Goal: Information Seeking & Learning: Learn about a topic

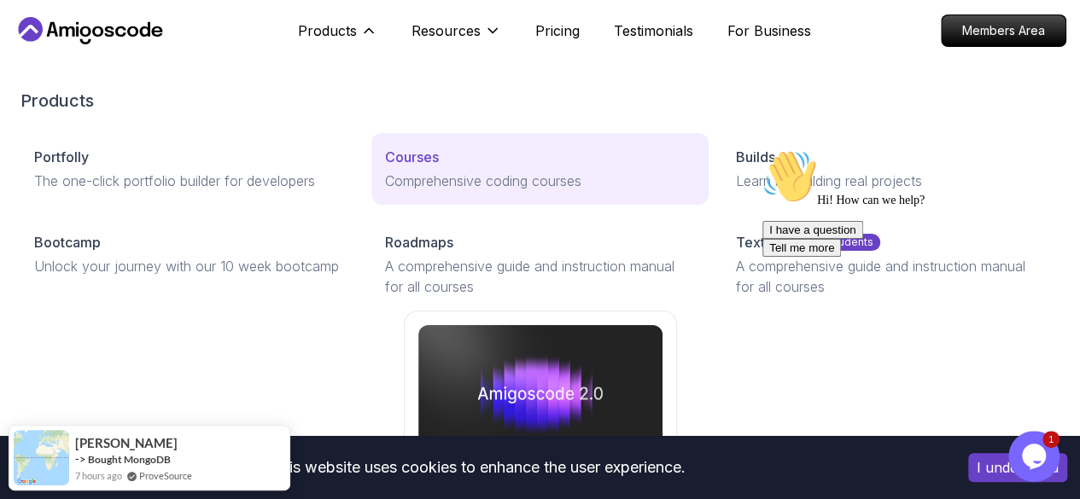
click at [385, 167] on p "Courses" at bounding box center [412, 157] width 54 height 20
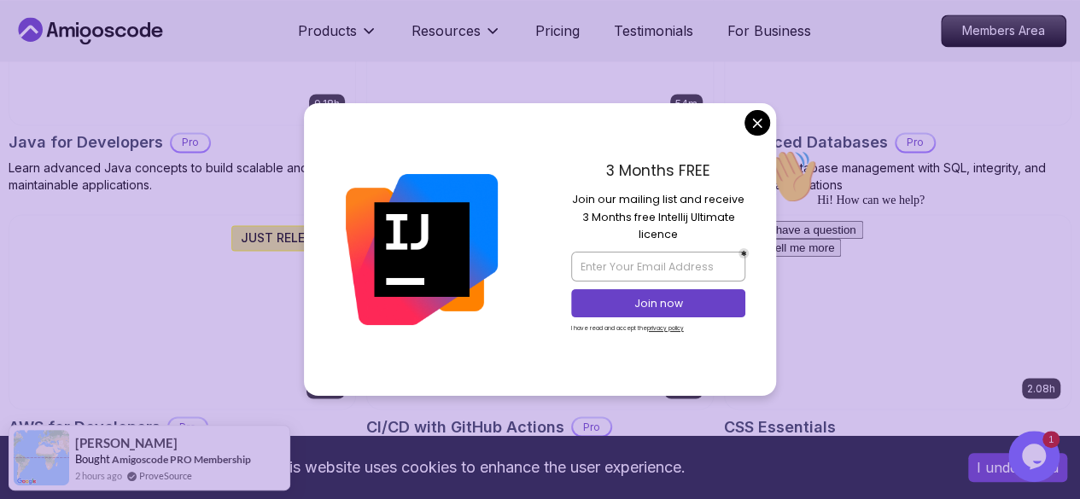
scroll to position [1565, 0]
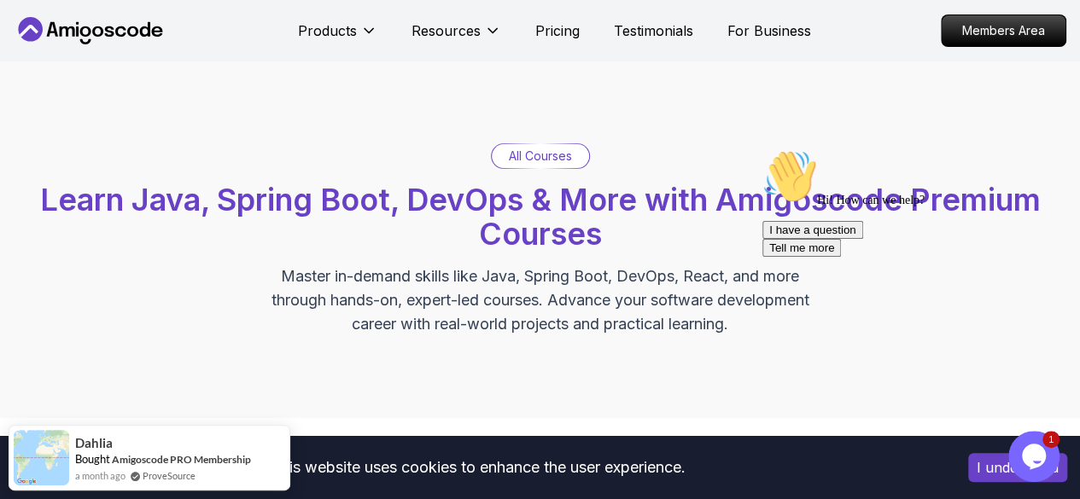
scroll to position [626, 0]
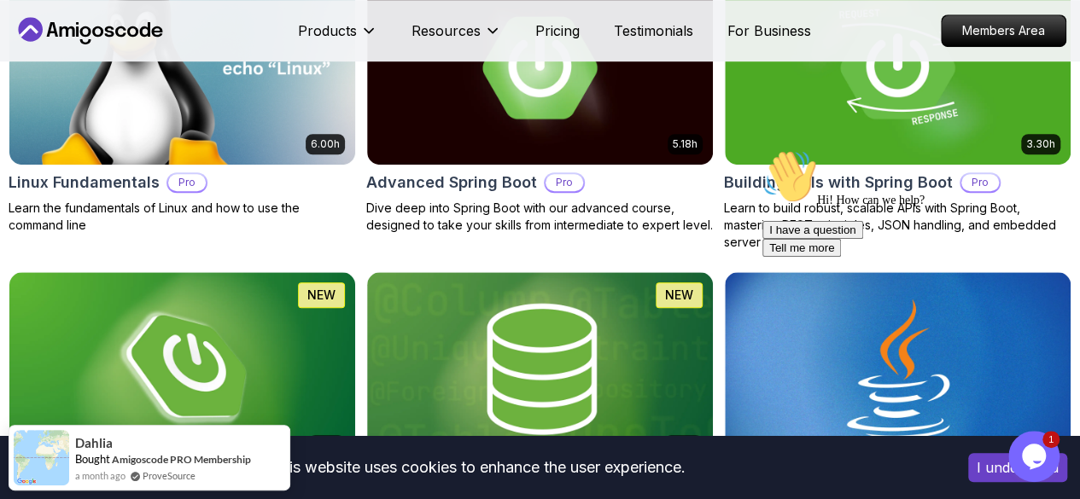
click at [0, 0] on p "Pro" at bounding box center [0, 0] width 0 height 0
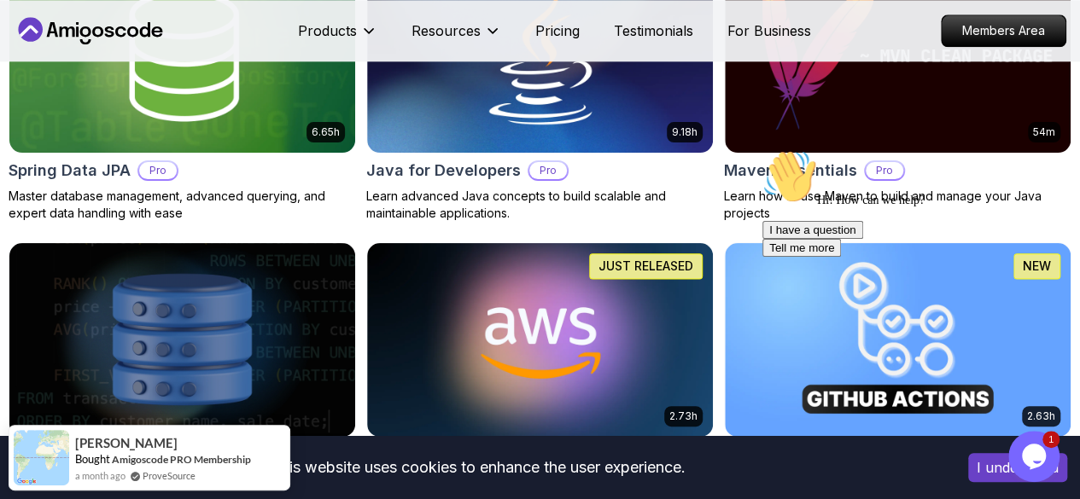
scroll to position [1252, 0]
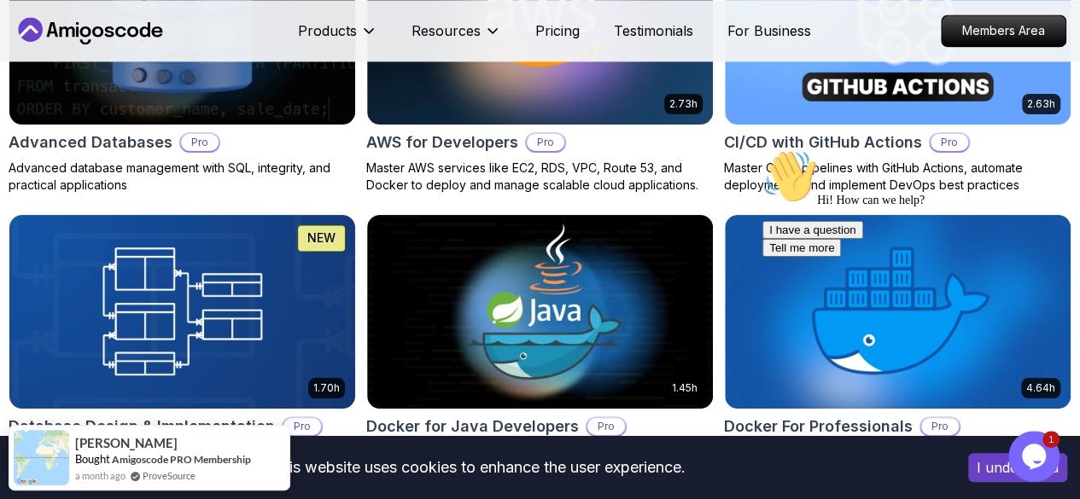
click at [990, 473] on button "I understand" at bounding box center [1017, 467] width 99 height 29
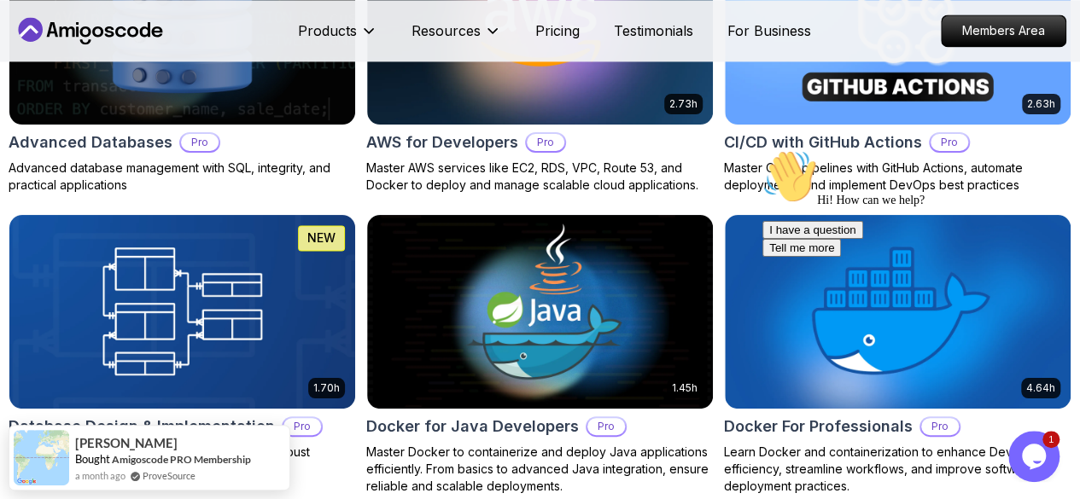
click at [1029, 456] on icon "Chat widget" at bounding box center [1034, 457] width 24 height 26
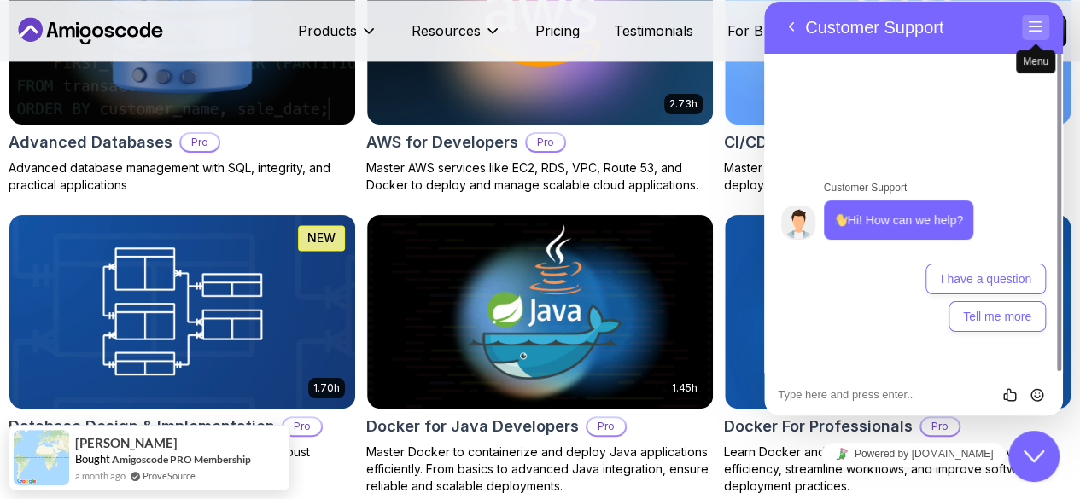
click at [1042, 16] on button "Menu" at bounding box center [1035, 28] width 27 height 26
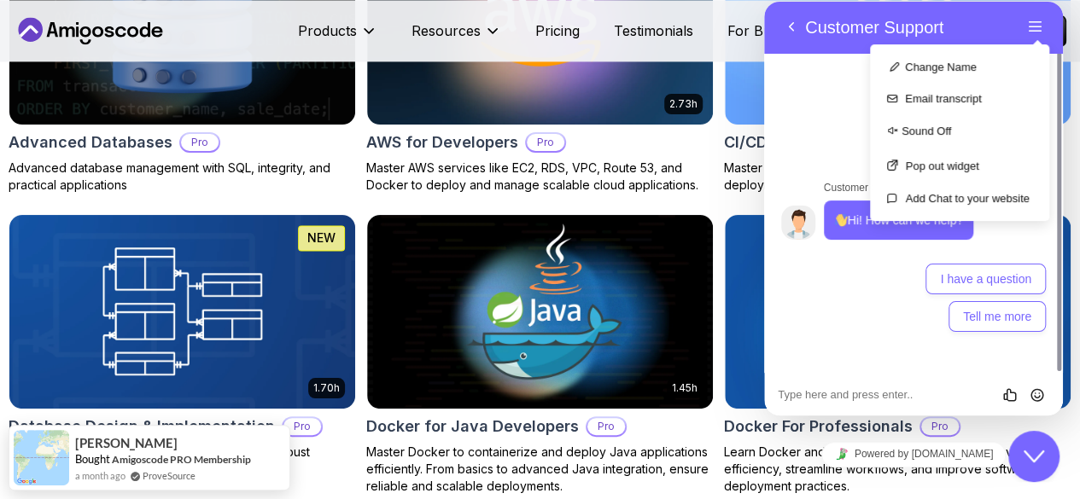
click at [1022, 457] on div "Close Chat This icon closes the chat window." at bounding box center [1033, 457] width 51 height 20
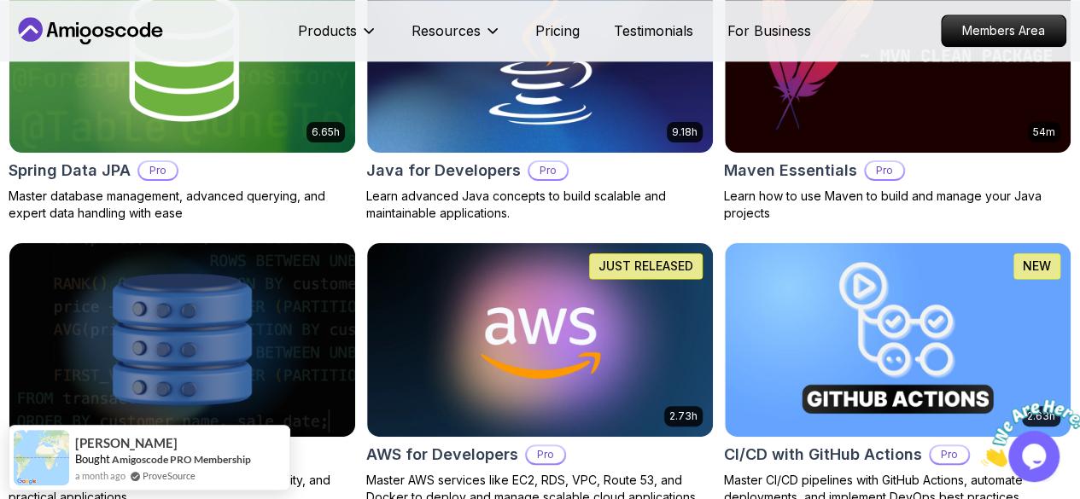
scroll to position [0, 0]
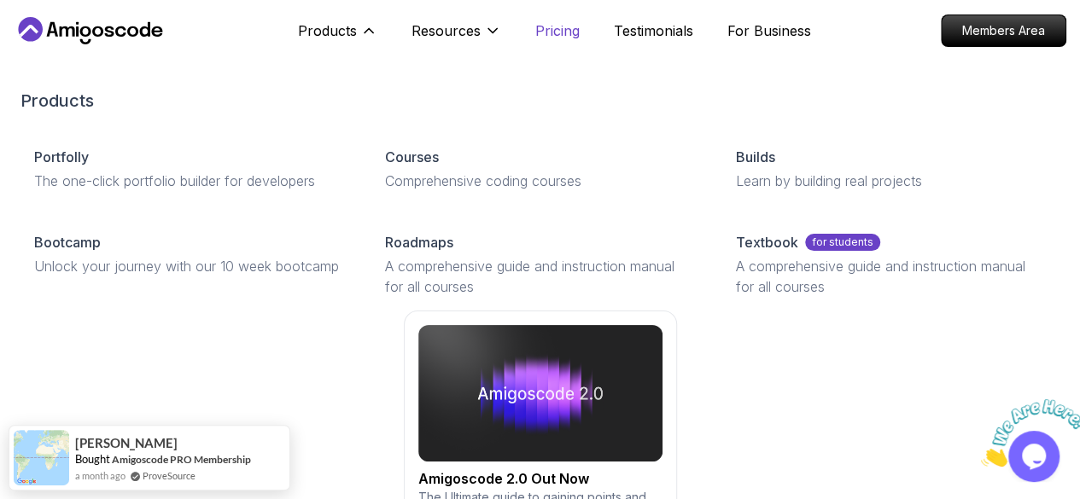
click at [563, 38] on p "Pricing" at bounding box center [557, 30] width 44 height 20
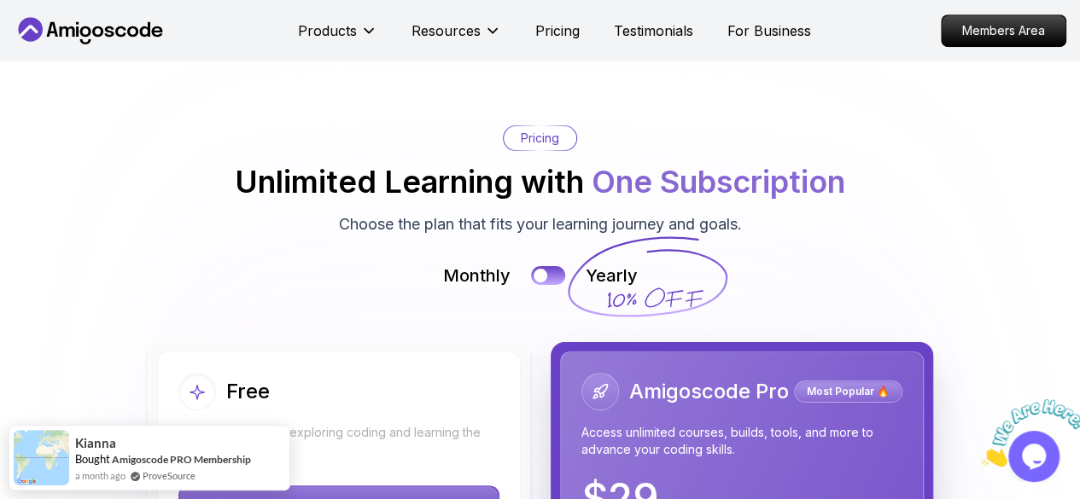
scroll to position [3683, 0]
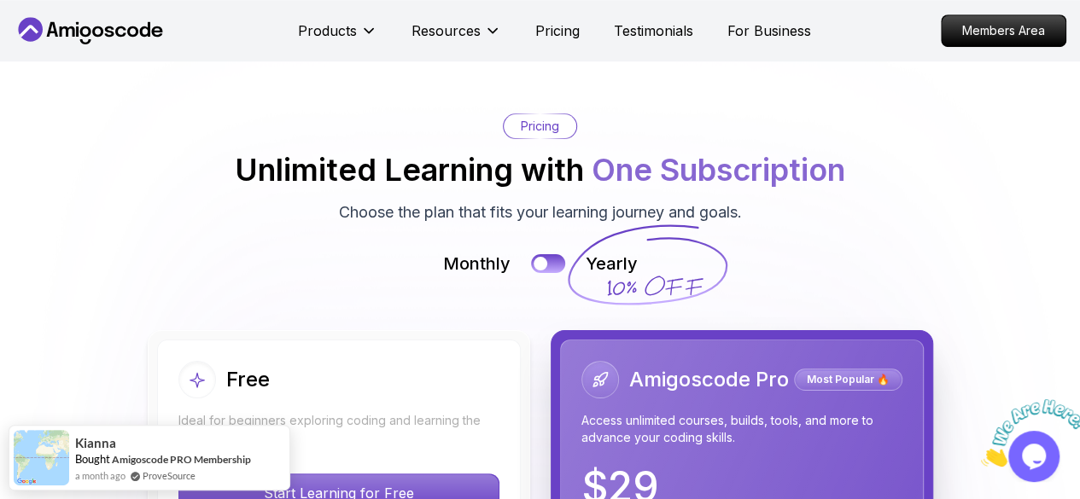
drag, startPoint x: 977, startPoint y: 185, endPoint x: 977, endPoint y: 230, distance: 44.4
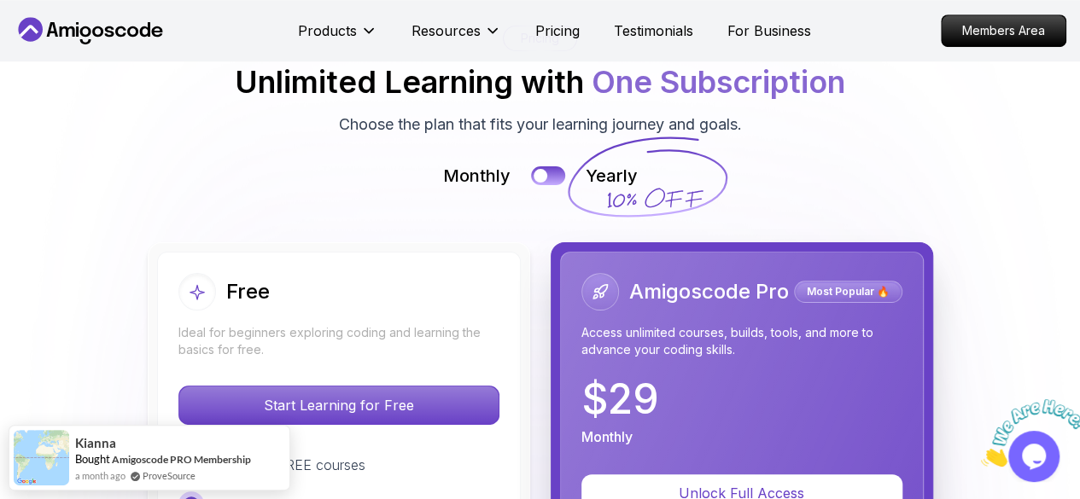
scroll to position [3785, 0]
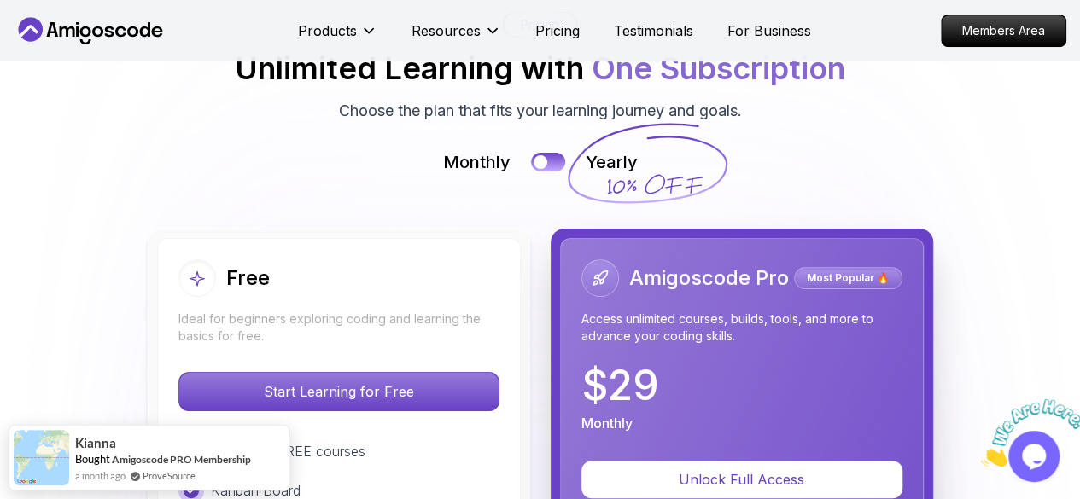
drag, startPoint x: 959, startPoint y: 225, endPoint x: 961, endPoint y: 259, distance: 33.4
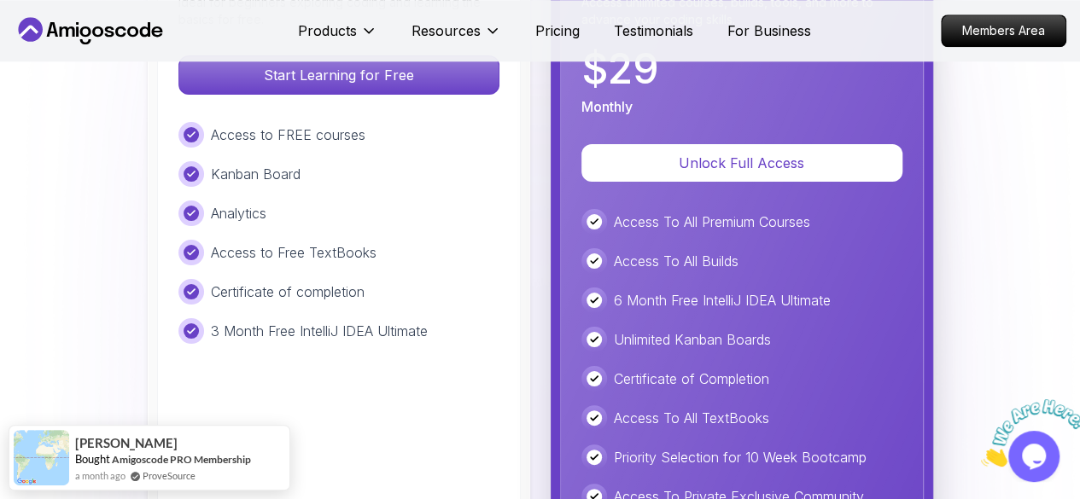
scroll to position [3472, 0]
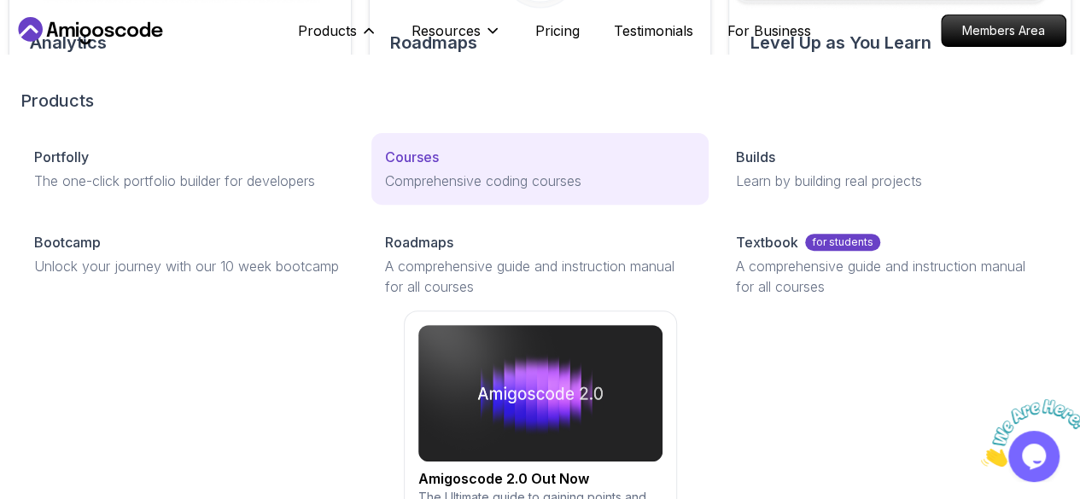
click at [385, 167] on p "Courses" at bounding box center [412, 157] width 54 height 20
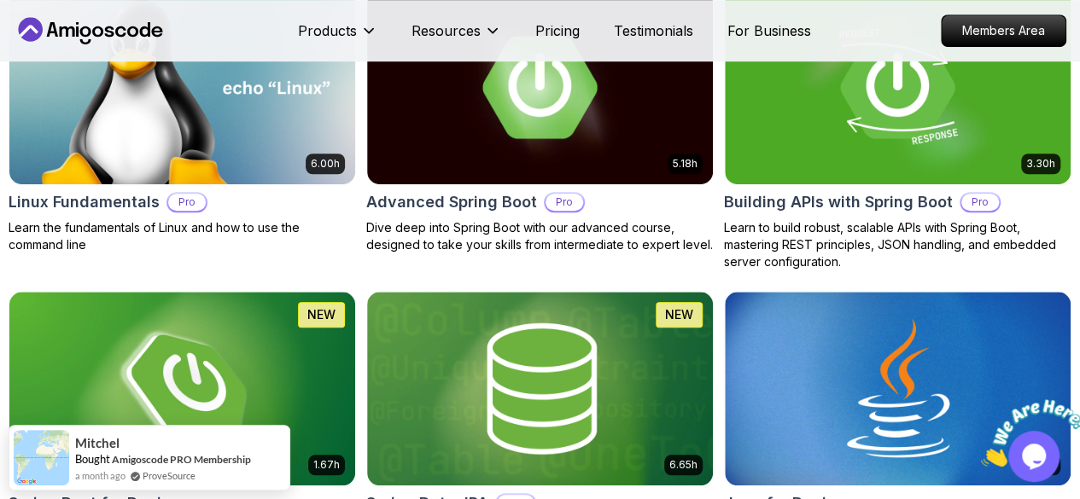
scroll to position [626, 0]
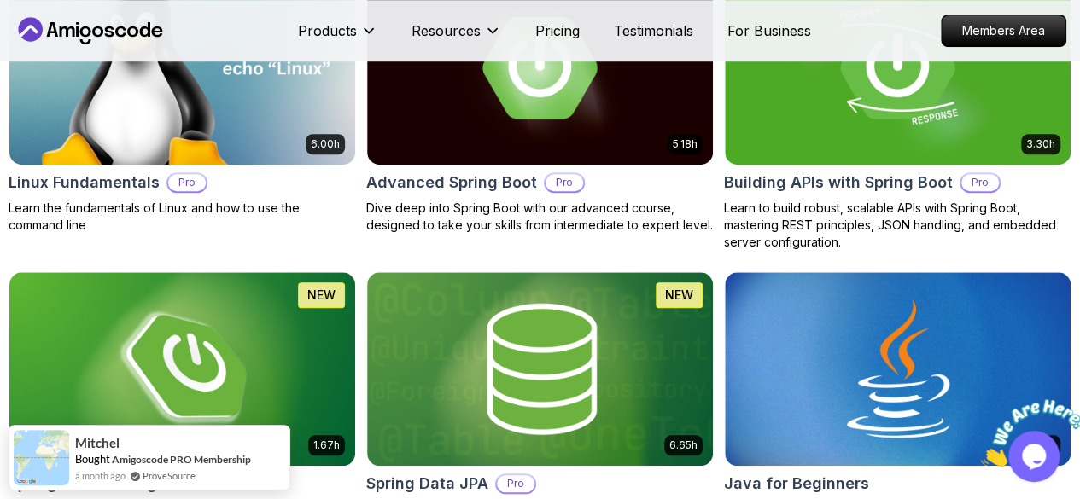
click at [0, 0] on button "Free" at bounding box center [0, 0] width 0 height 0
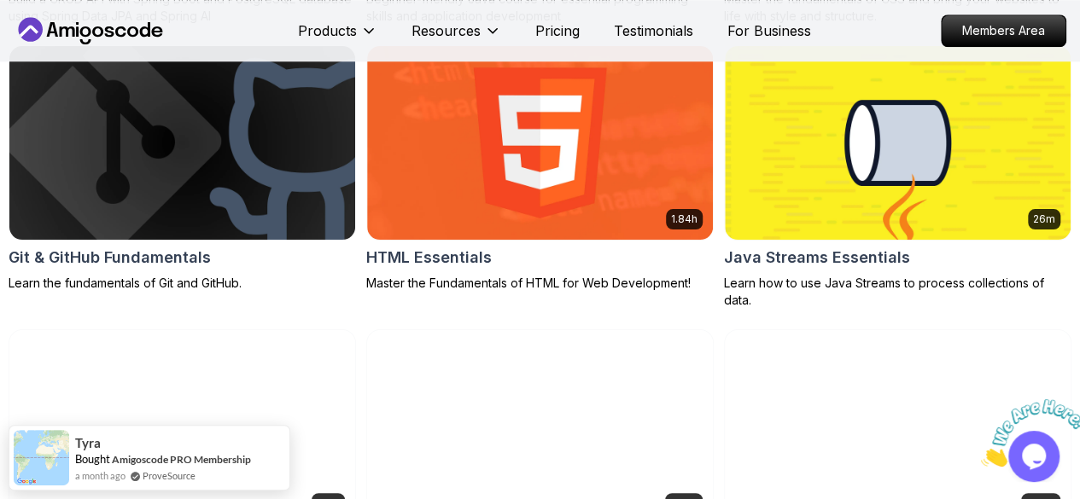
scroll to position [626, 0]
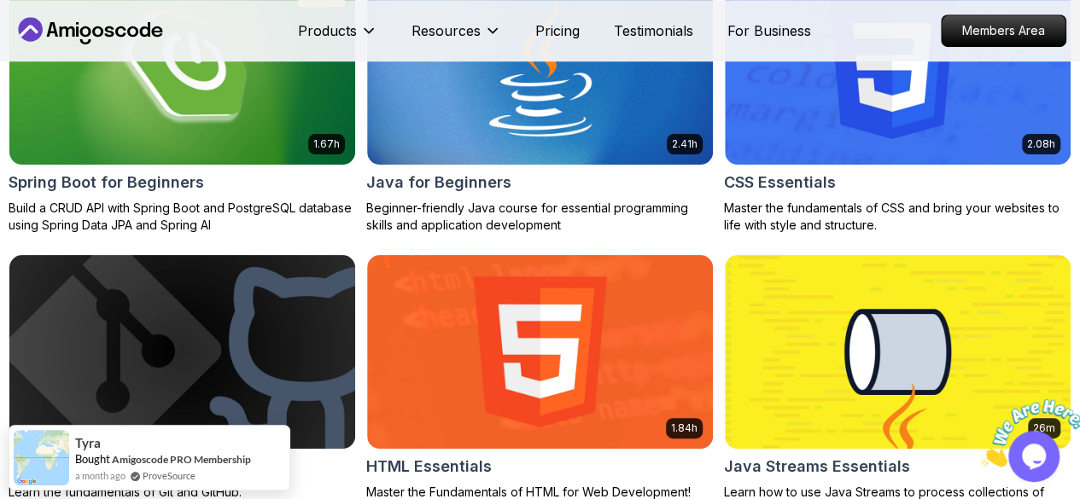
click at [0, 0] on button "Free" at bounding box center [0, 0] width 0 height 0
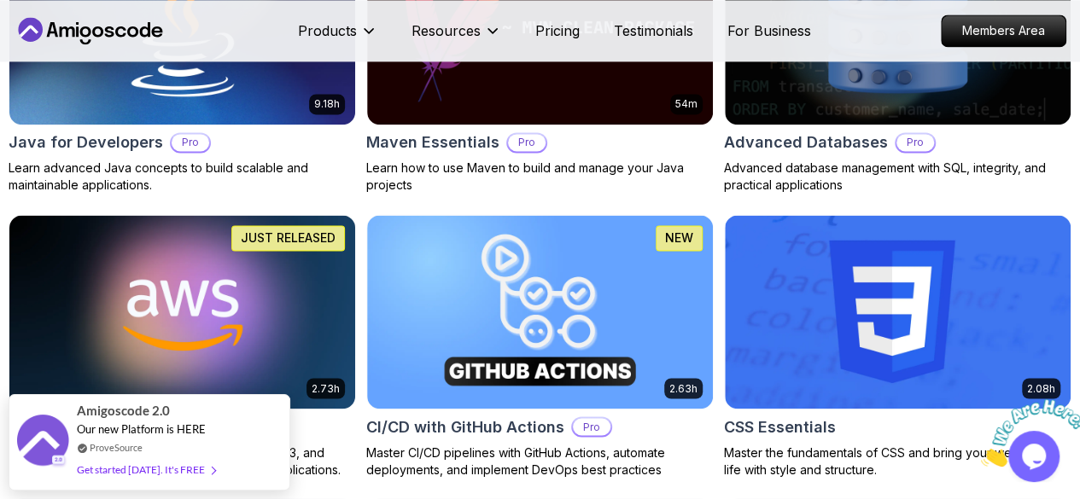
scroll to position [1565, 0]
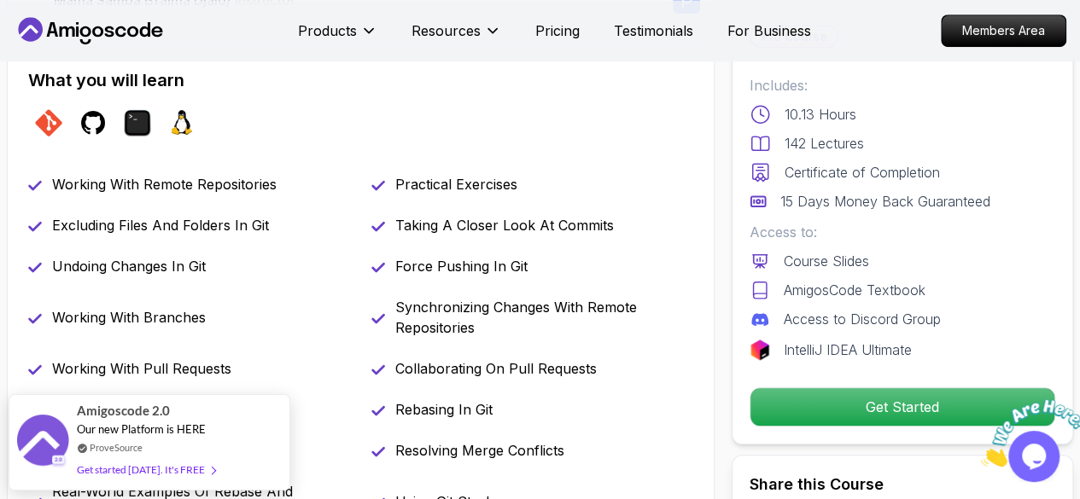
scroll to position [939, 0]
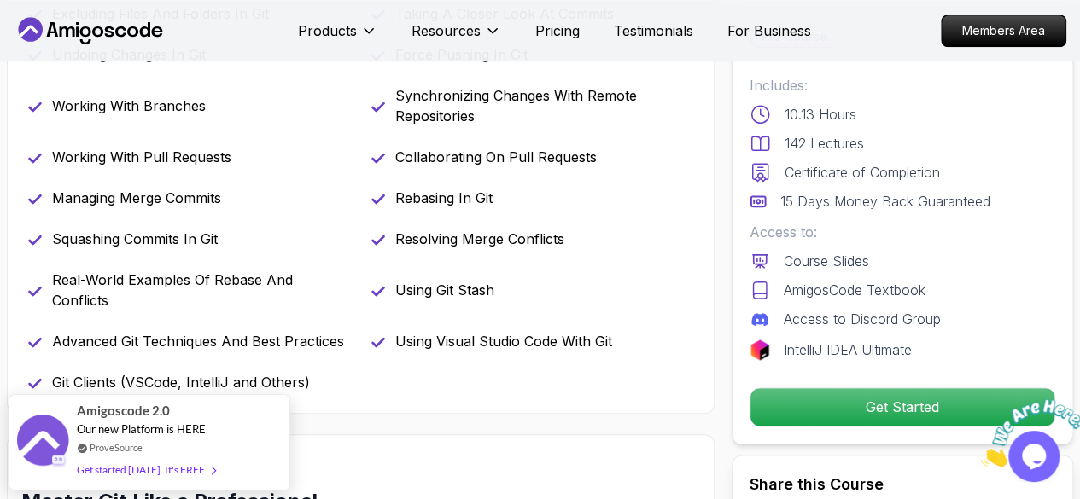
drag, startPoint x: 451, startPoint y: 322, endPoint x: 445, endPoint y: 273, distance: 49.0
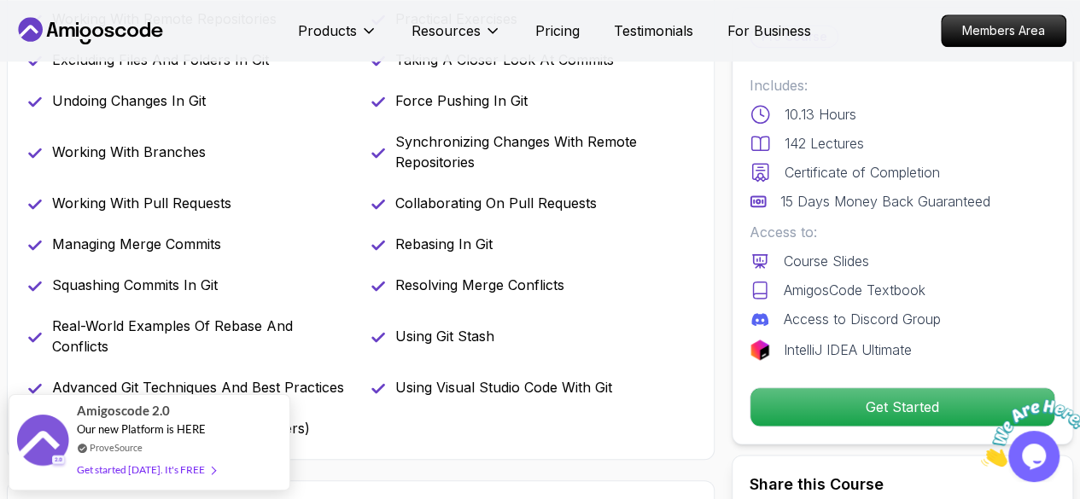
scroll to position [768, 0]
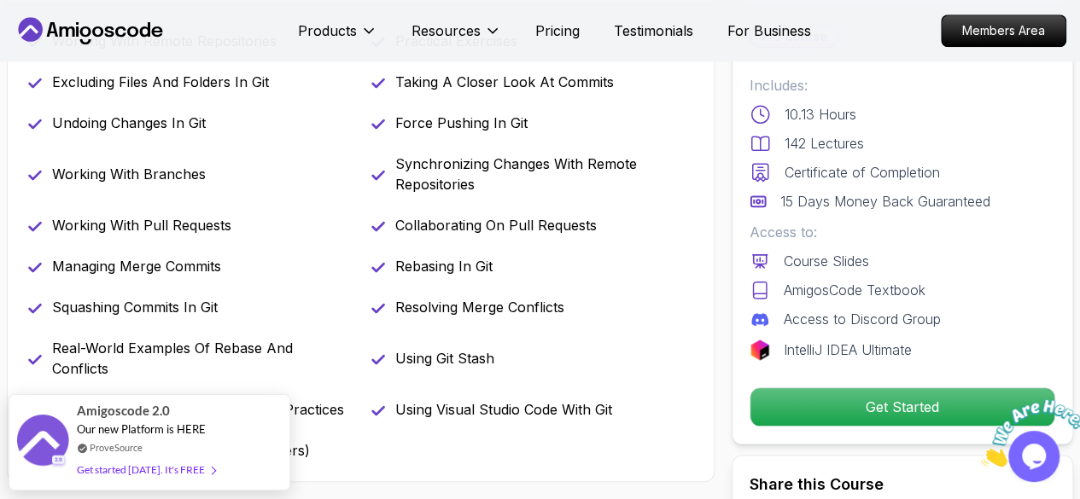
drag, startPoint x: 404, startPoint y: 281, endPoint x: 377, endPoint y: 210, distance: 76.0
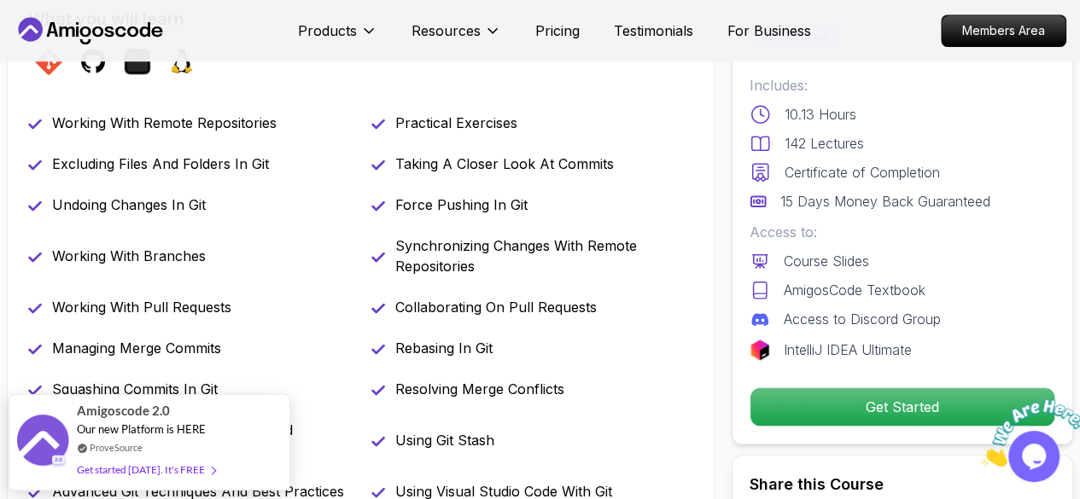
drag, startPoint x: 330, startPoint y: 282, endPoint x: 330, endPoint y: 228, distance: 53.8
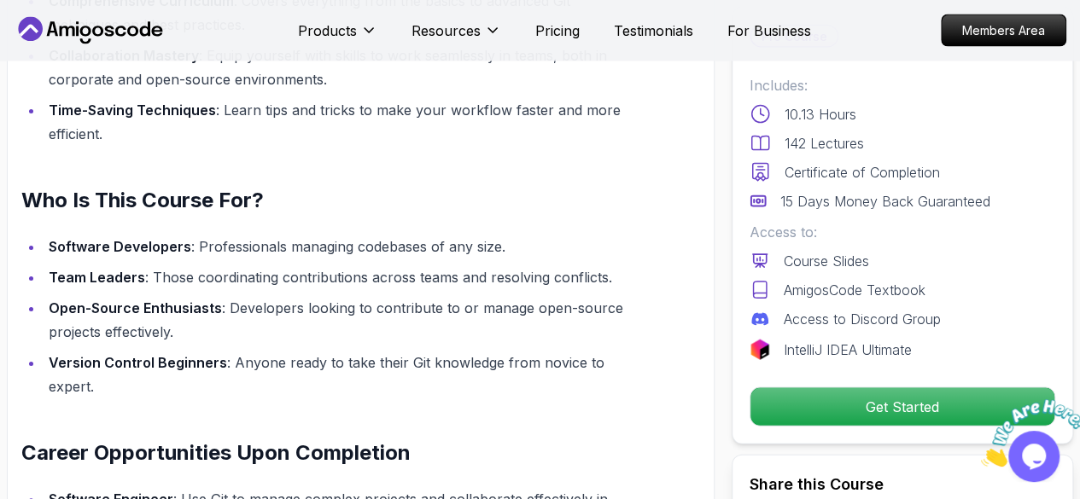
scroll to position [1937, 0]
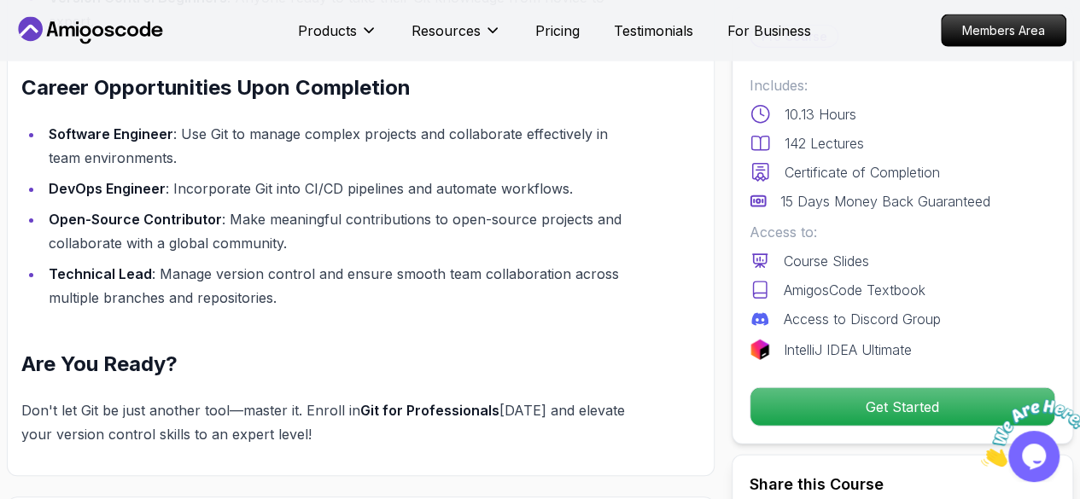
drag, startPoint x: 332, startPoint y: 224, endPoint x: 344, endPoint y: 269, distance: 46.8
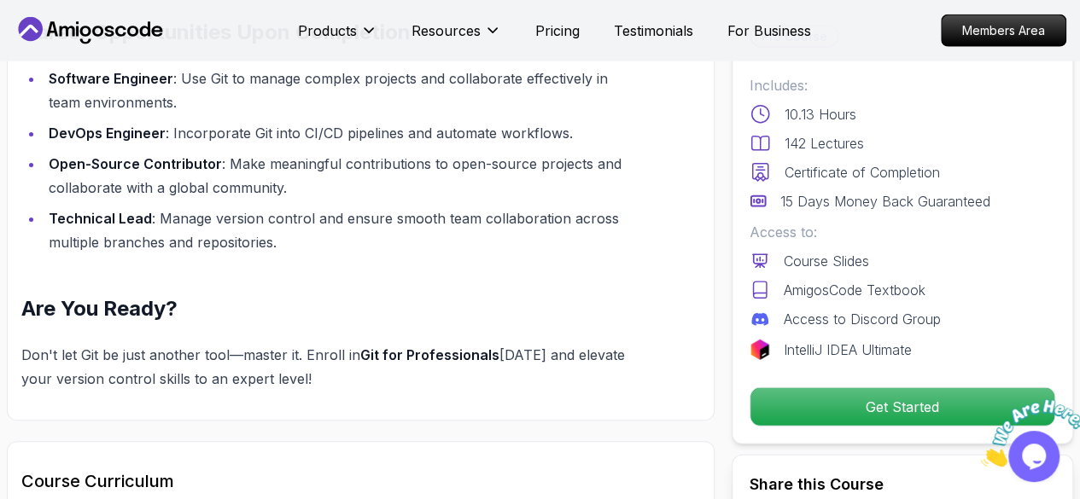
scroll to position [2064, 0]
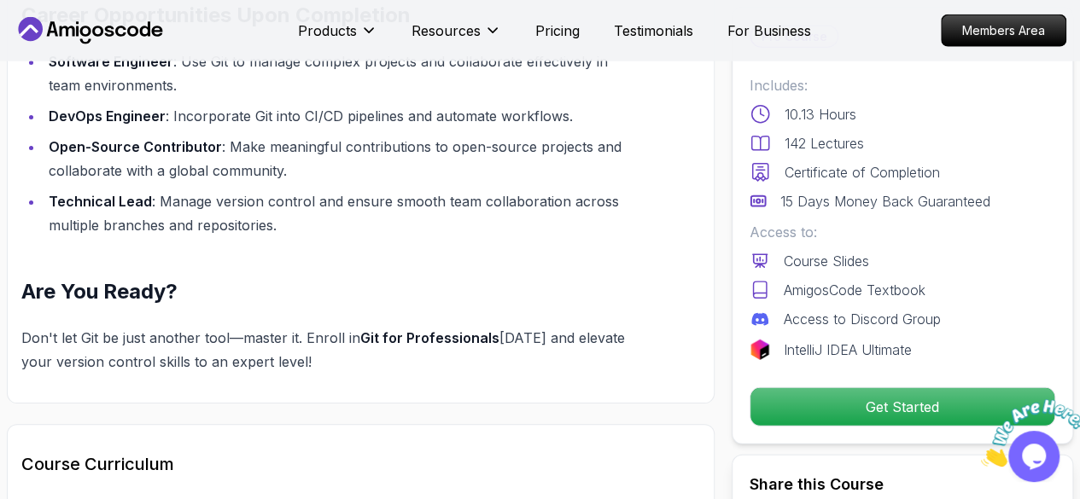
drag, startPoint x: 463, startPoint y: 202, endPoint x: 466, endPoint y: 225, distance: 23.3
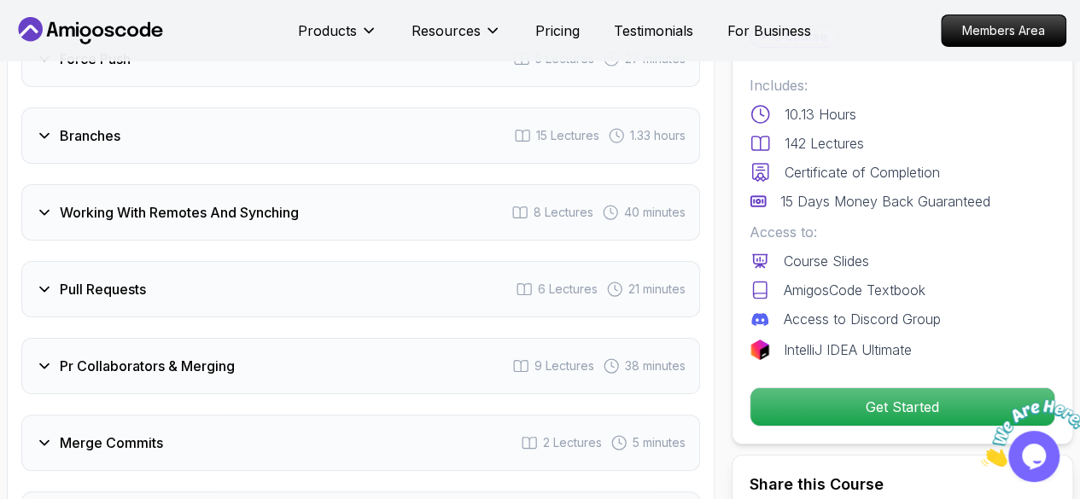
scroll to position [3316, 0]
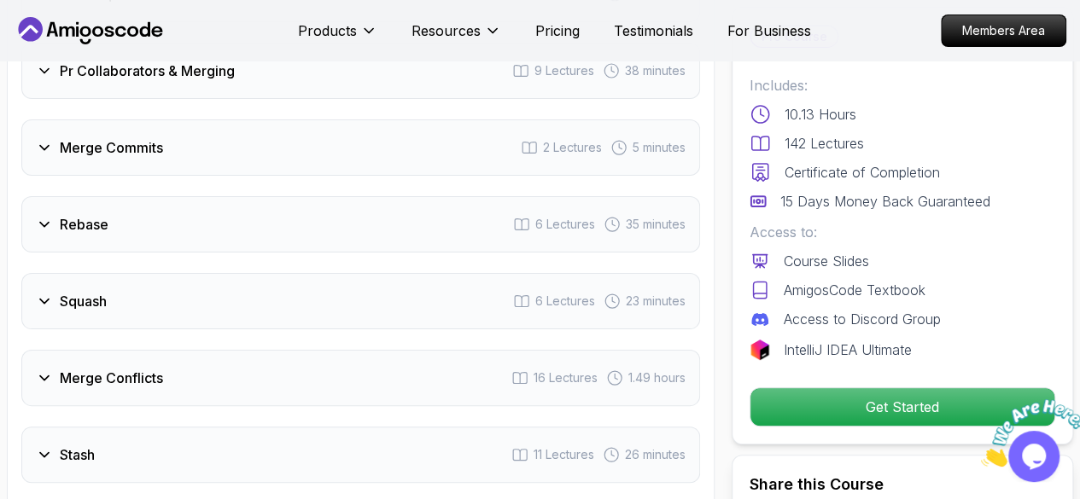
drag, startPoint x: 311, startPoint y: 193, endPoint x: 308, endPoint y: 149, distance: 43.6
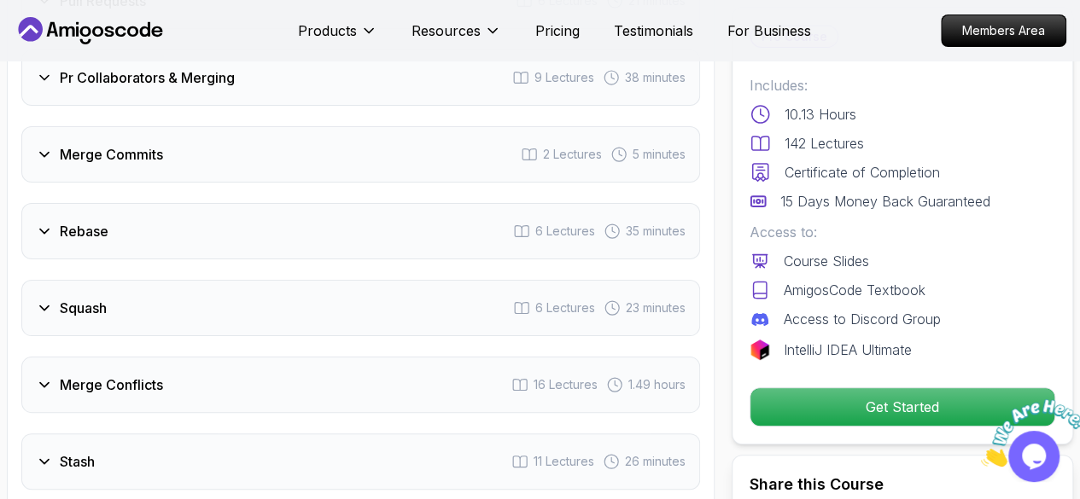
scroll to position [3605, 0]
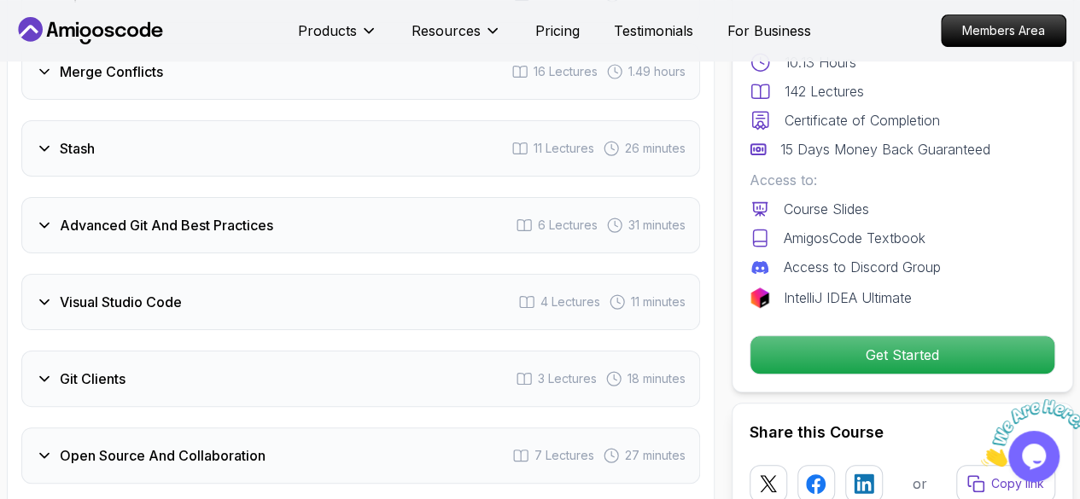
click at [226, 231] on h3 "Advanced Git And Best Practices" at bounding box center [166, 225] width 213 height 20
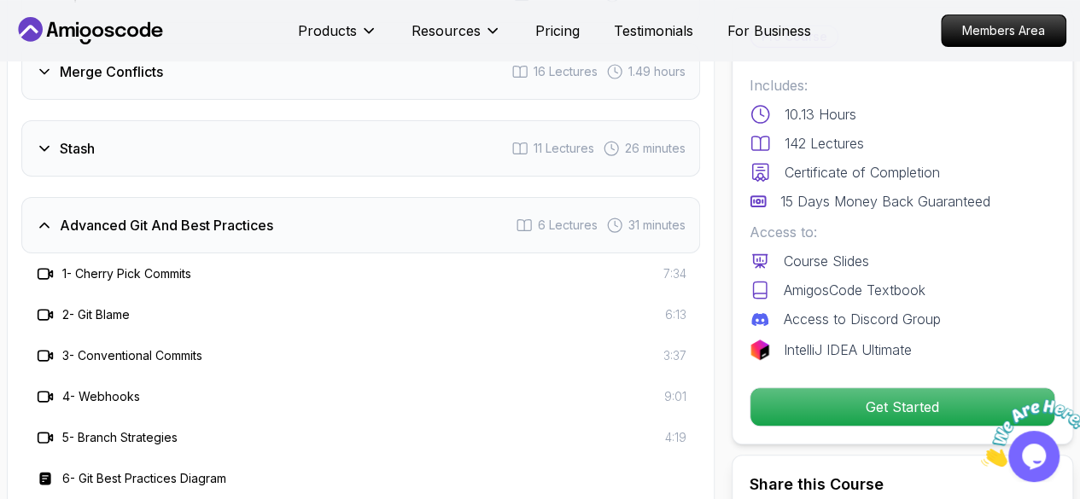
click at [226, 231] on h3 "Advanced Git And Best Practices" at bounding box center [166, 225] width 213 height 20
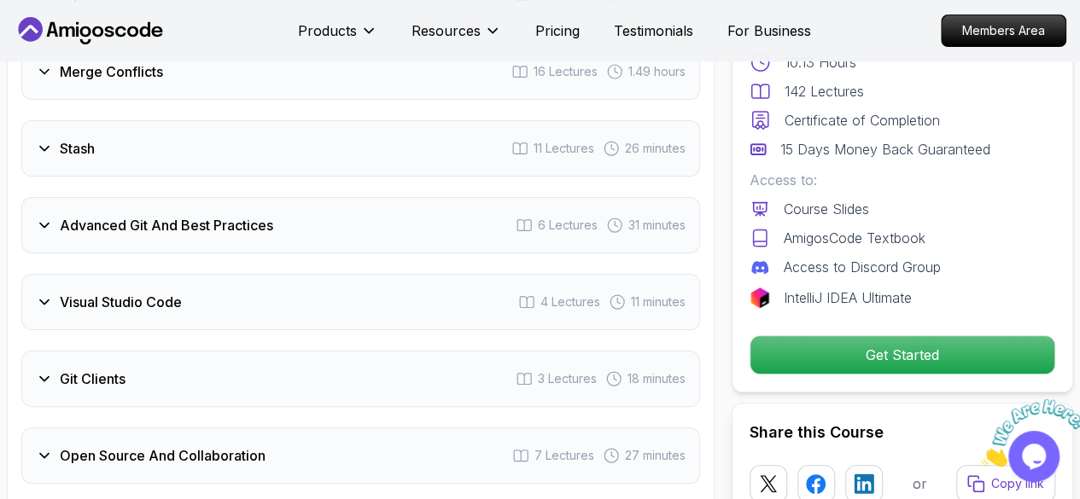
scroll to position [3794, 0]
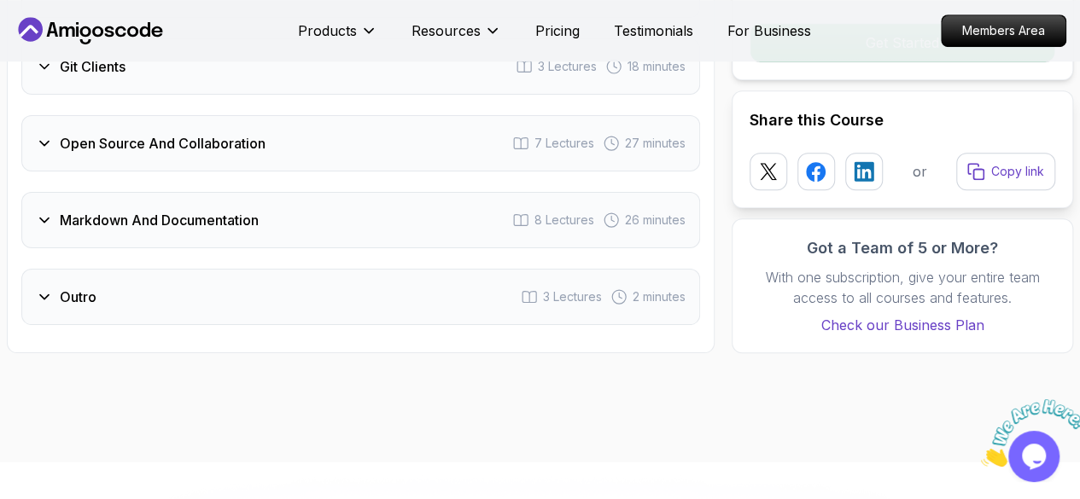
click at [223, 163] on div "Open Source And Collaboration 7 Lectures 27 minutes" at bounding box center [360, 143] width 679 height 56
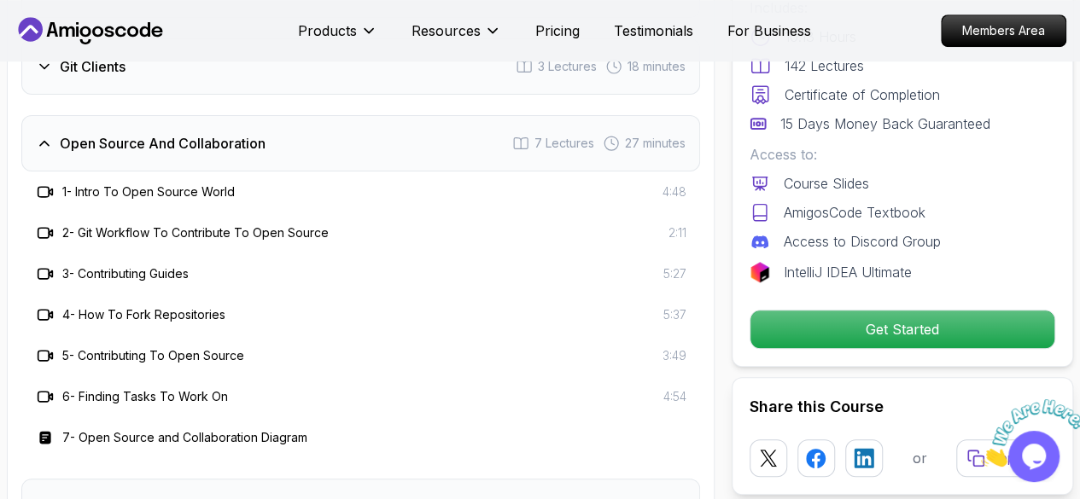
click at [233, 143] on h3 "Open Source And Collaboration" at bounding box center [163, 143] width 206 height 20
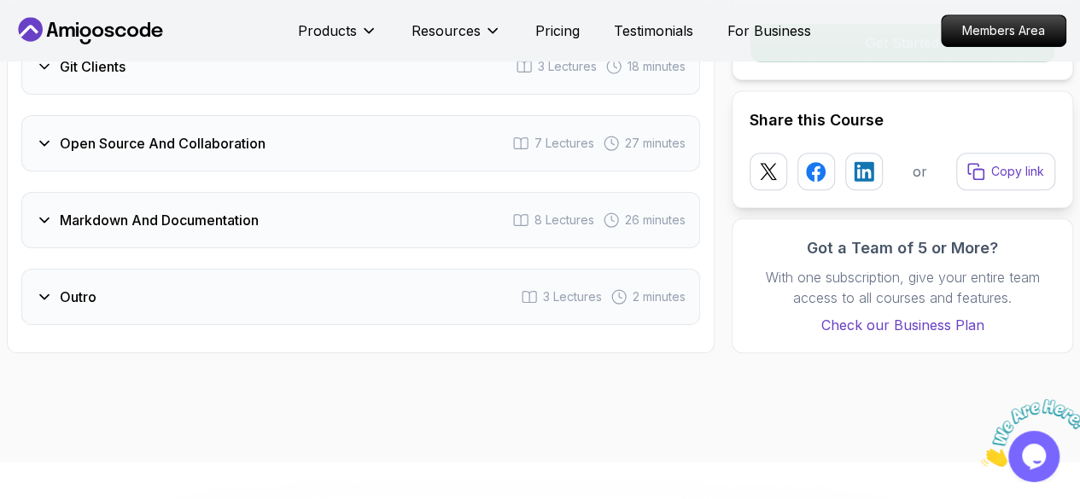
click at [208, 227] on h3 "Markdown And Documentation" at bounding box center [159, 220] width 199 height 20
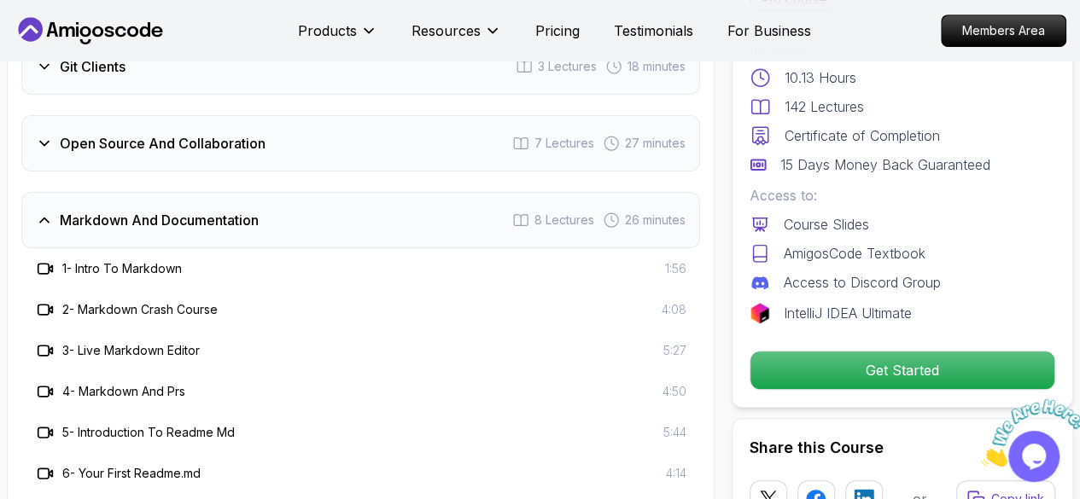
click at [213, 225] on h3 "Markdown And Documentation" at bounding box center [159, 220] width 199 height 20
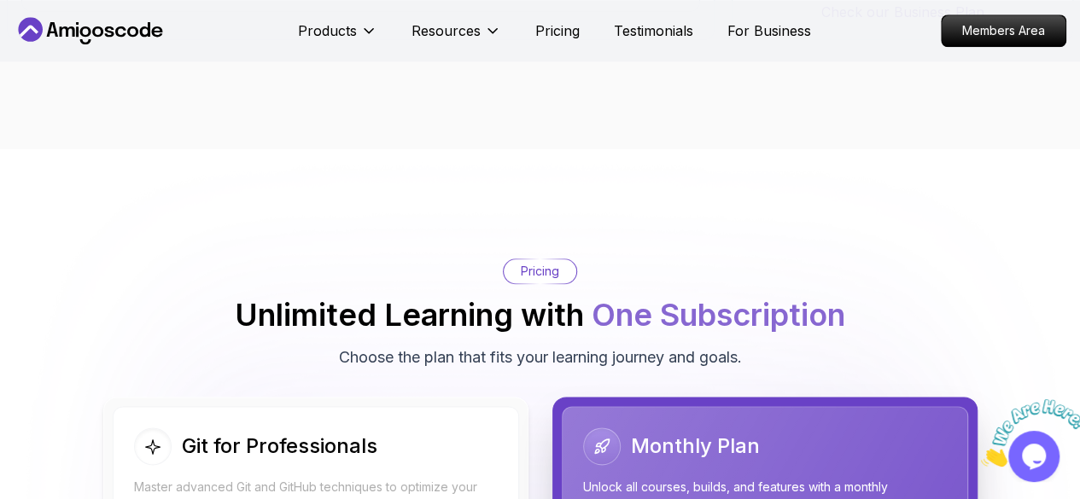
scroll to position [4421, 0]
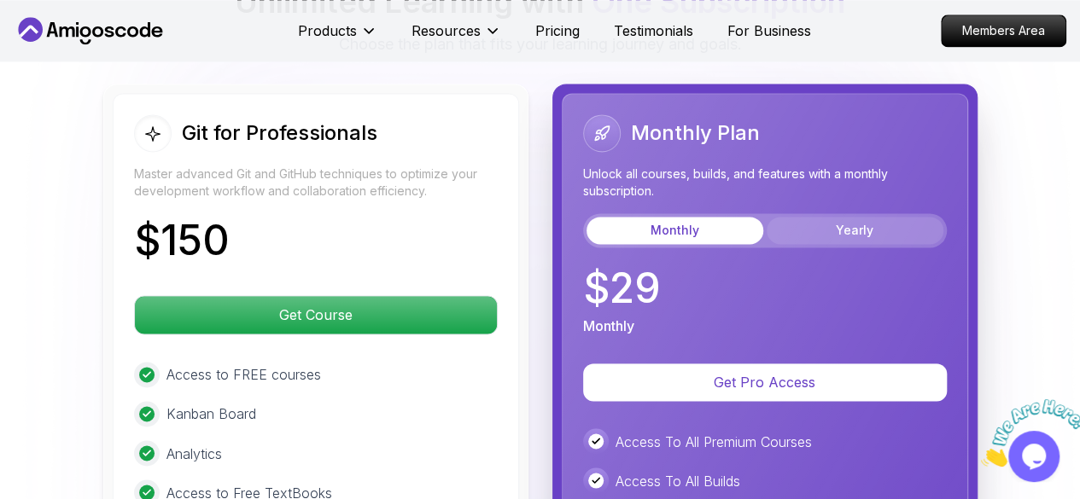
click at [869, 244] on button "Yearly" at bounding box center [855, 230] width 177 height 27
